Goal: Find specific page/section: Find specific page/section

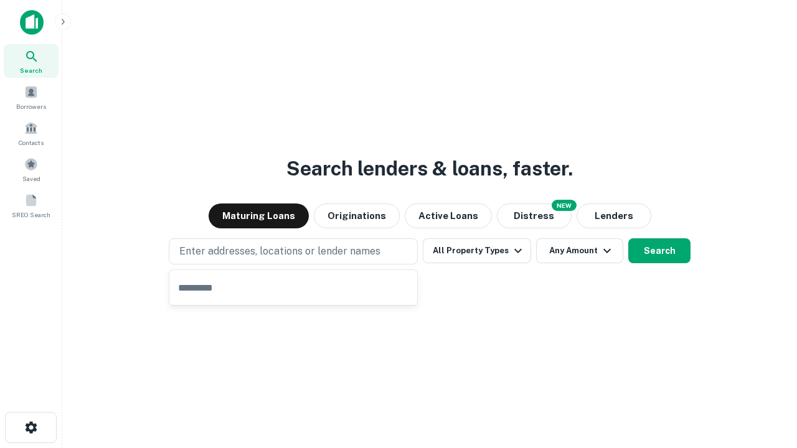
type input "**********"
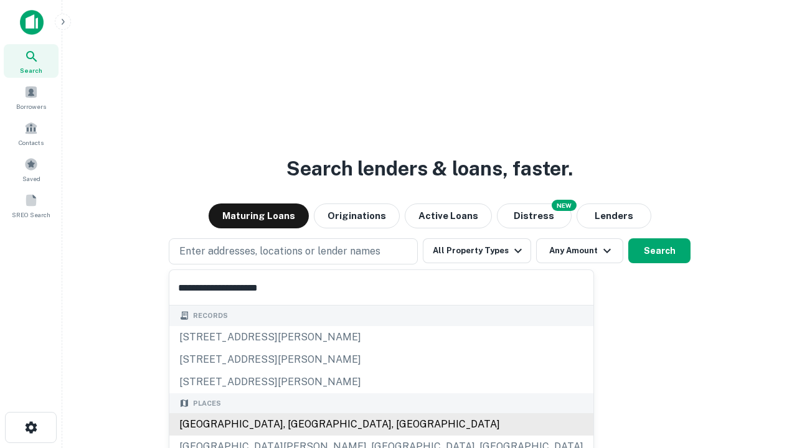
click at [298, 425] on div "[GEOGRAPHIC_DATA], [GEOGRAPHIC_DATA], [GEOGRAPHIC_DATA]" at bounding box center [381, 425] width 424 height 22
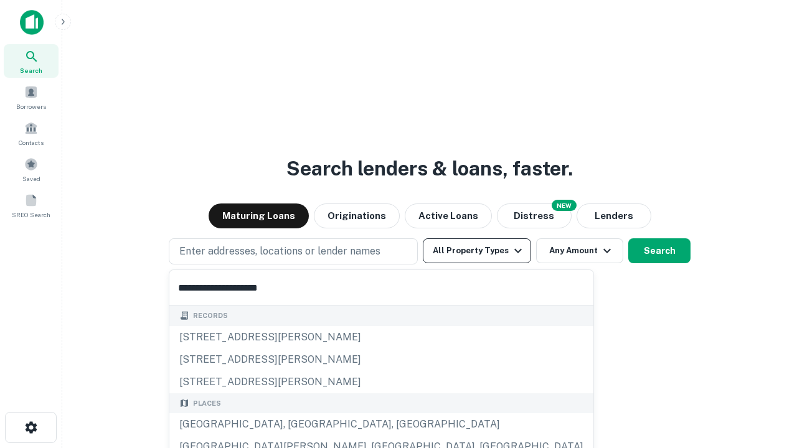
click at [477, 251] on button "All Property Types" at bounding box center [477, 251] width 108 height 25
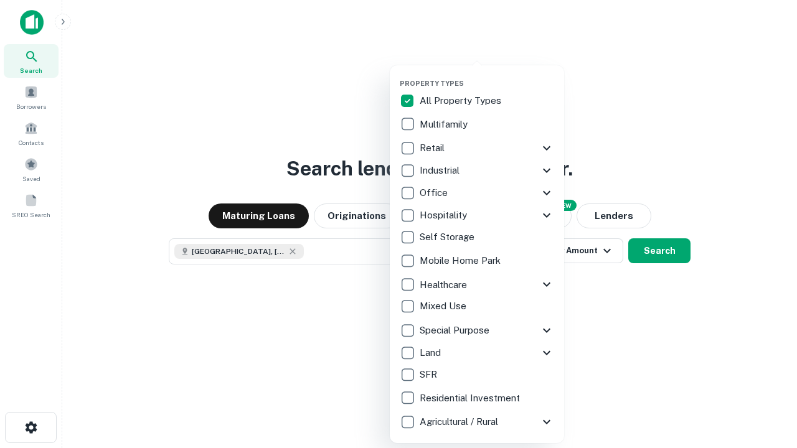
click at [487, 75] on button "button" at bounding box center [487, 75] width 174 height 1
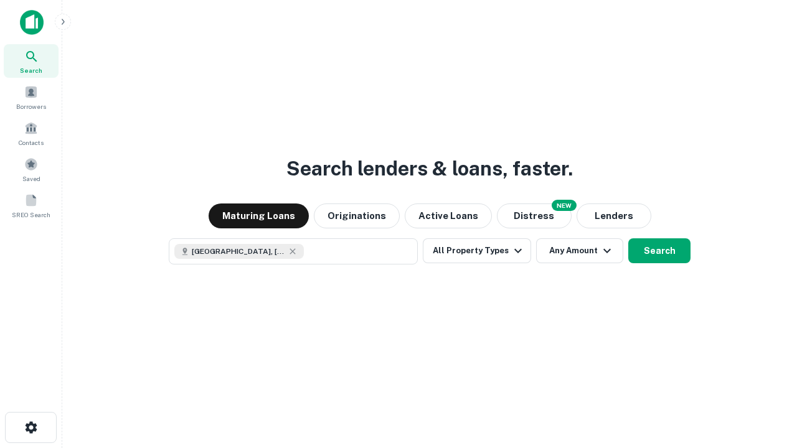
scroll to position [20, 0]
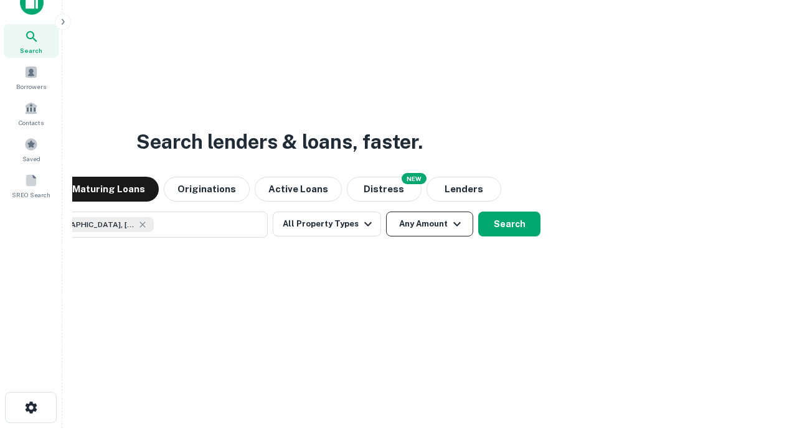
click at [386, 212] on button "Any Amount" at bounding box center [429, 224] width 87 height 25
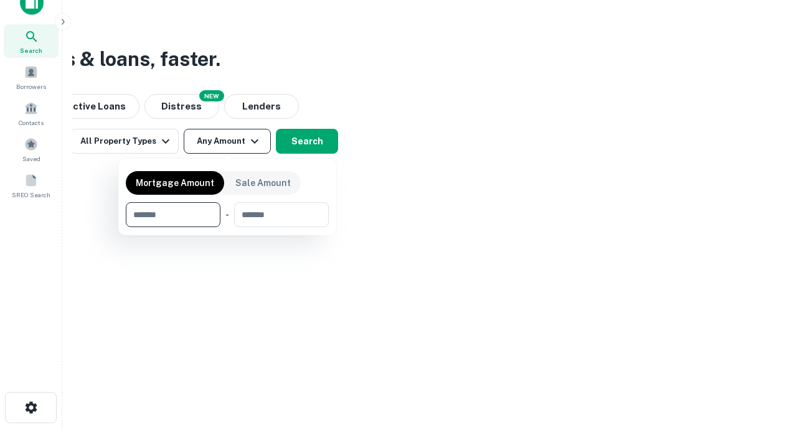
type input "*******"
click at [227, 227] on button "button" at bounding box center [227, 227] width 203 height 1
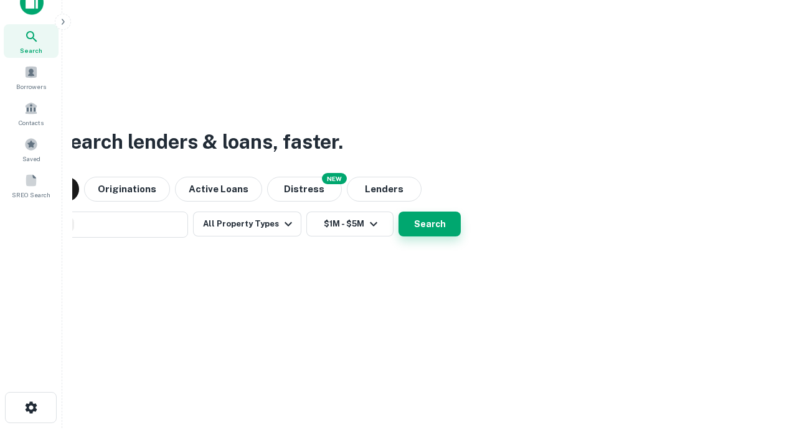
click at [399, 212] on button "Search" at bounding box center [430, 224] width 62 height 25
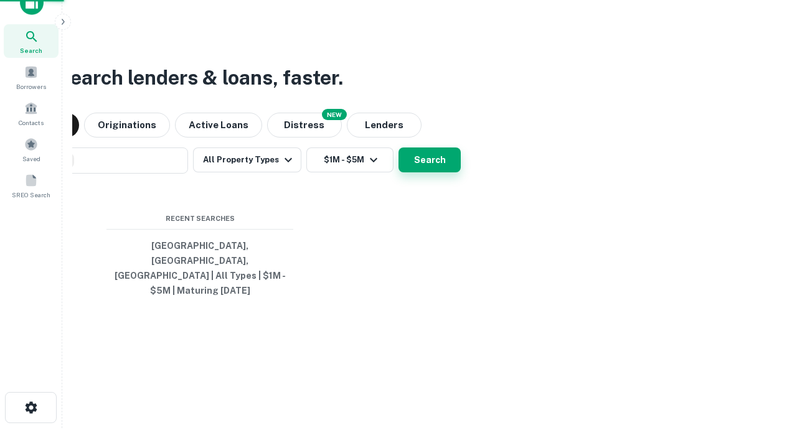
scroll to position [40, 353]
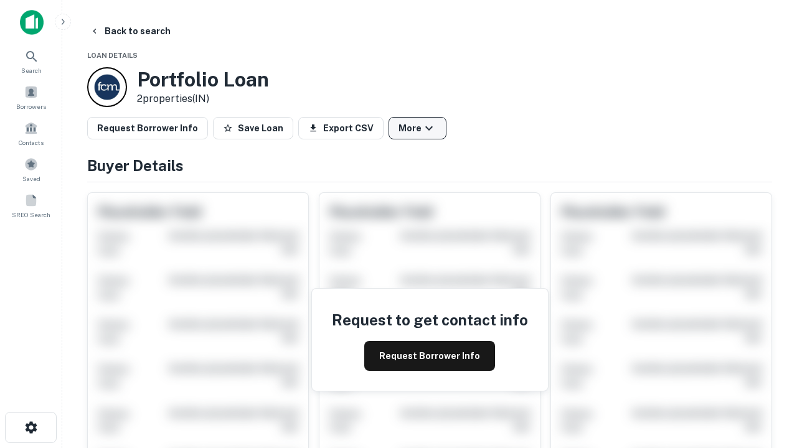
click at [417, 128] on button "More" at bounding box center [418, 128] width 58 height 22
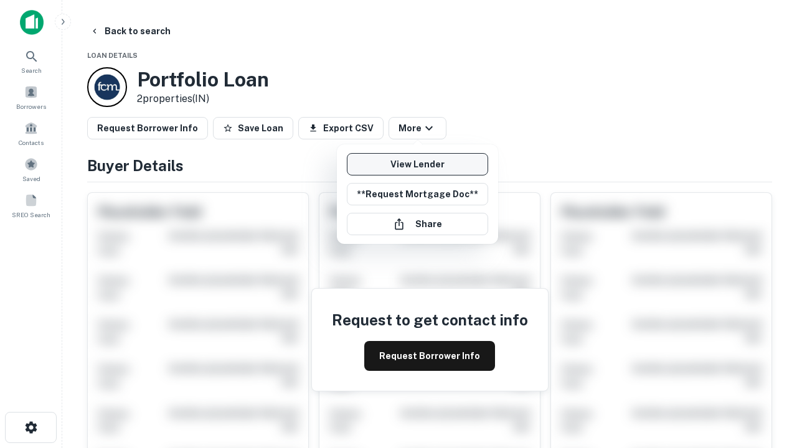
click at [417, 164] on link "View Lender" at bounding box center [417, 164] width 141 height 22
